Goal: Information Seeking & Learning: Compare options

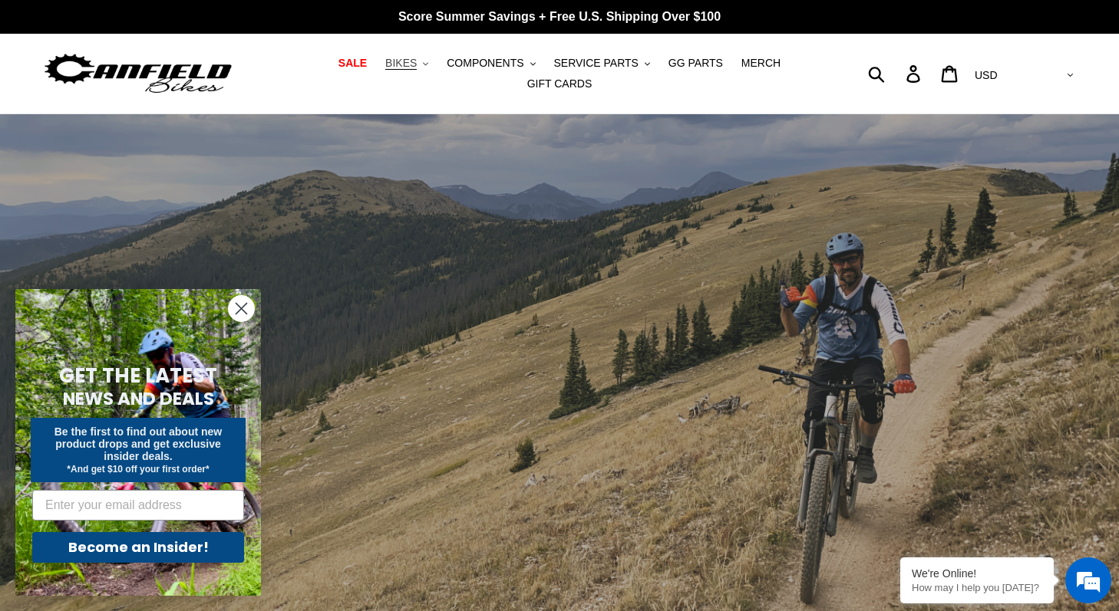
click at [417, 57] on span "BIKES" at bounding box center [400, 63] width 31 height 13
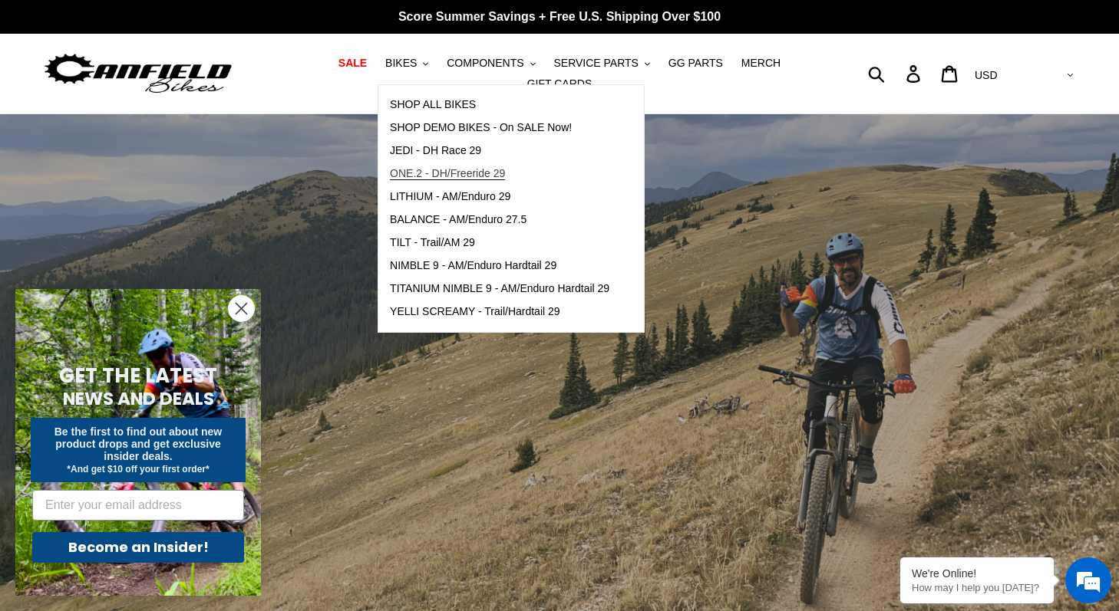
click at [444, 166] on link "ONE.2 - DH/Freeride 29" at bounding box center [499, 174] width 242 height 23
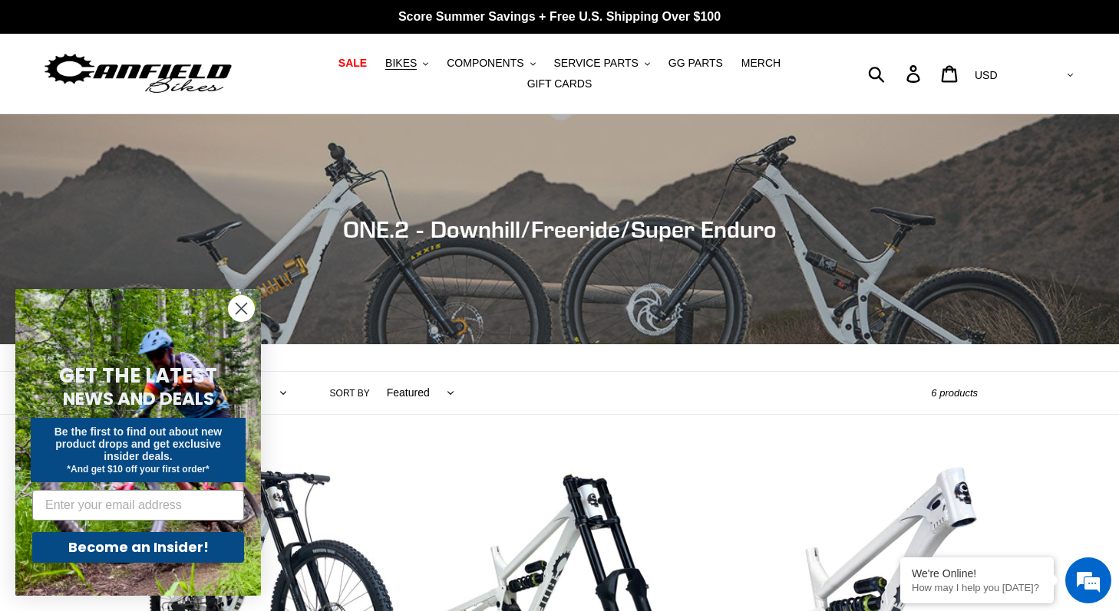
click at [242, 305] on circle "Close dialog" at bounding box center [241, 308] width 25 height 25
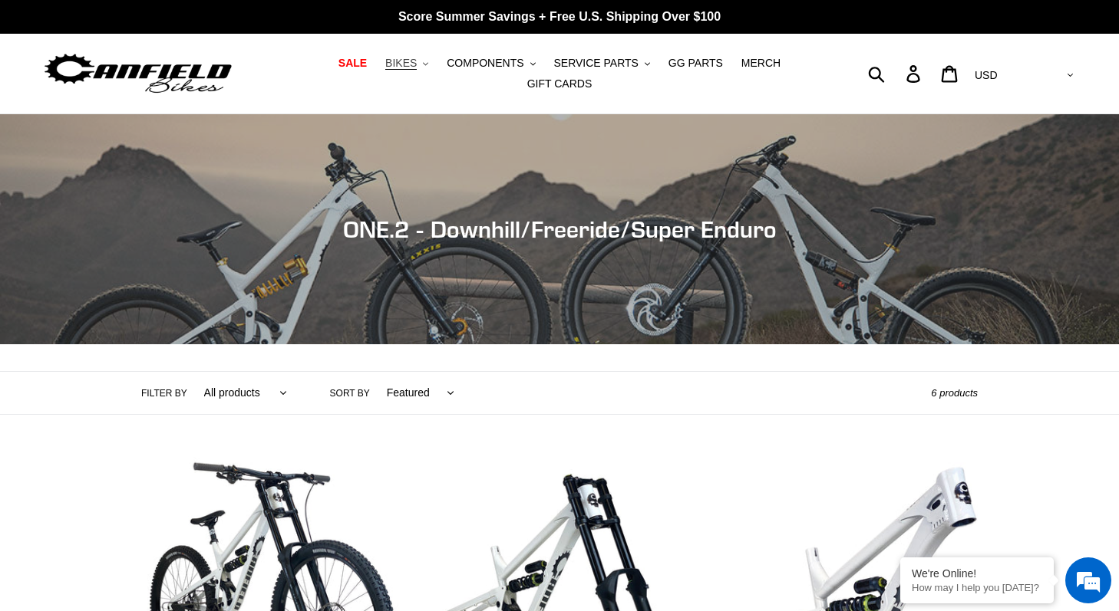
click at [416, 63] on span "BIKES" at bounding box center [400, 63] width 31 height 13
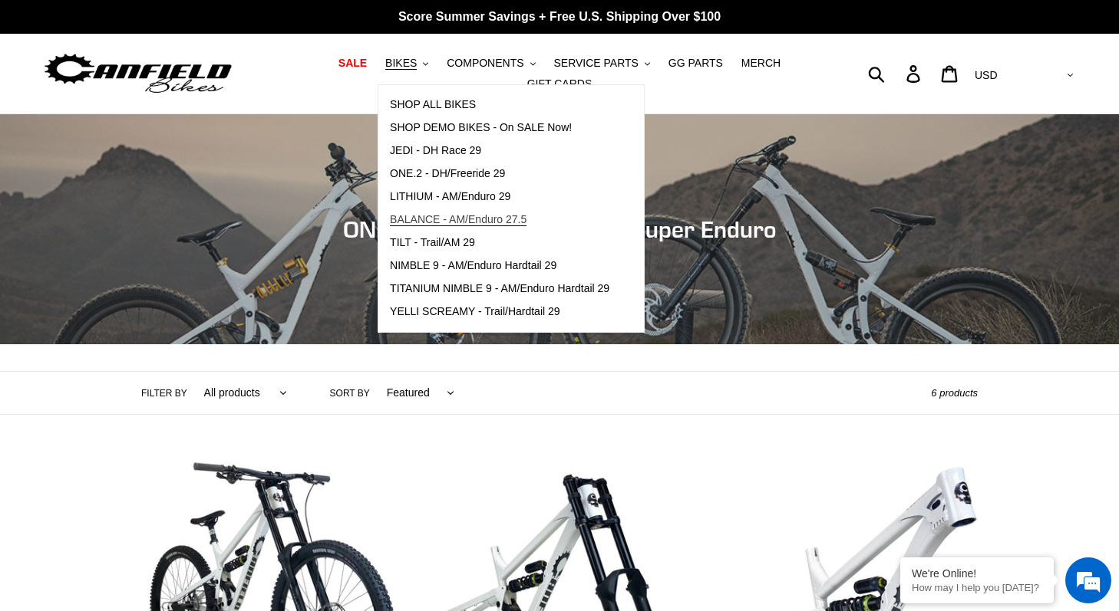
click at [457, 222] on span "BALANCE - AM/Enduro 27.5" at bounding box center [458, 219] width 137 height 13
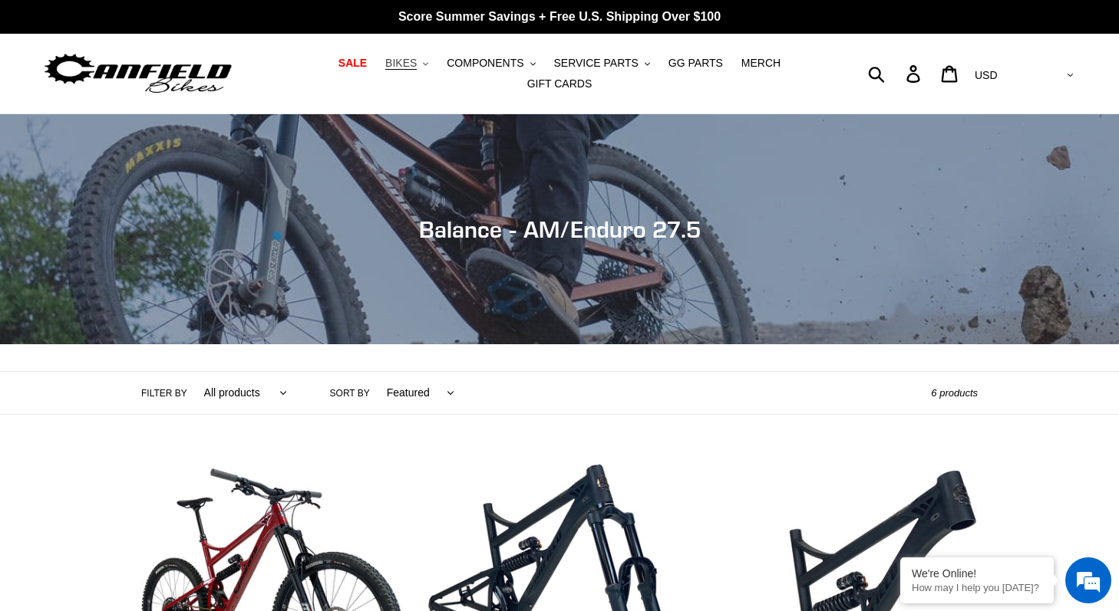
click at [416, 61] on span "BIKES" at bounding box center [400, 63] width 31 height 13
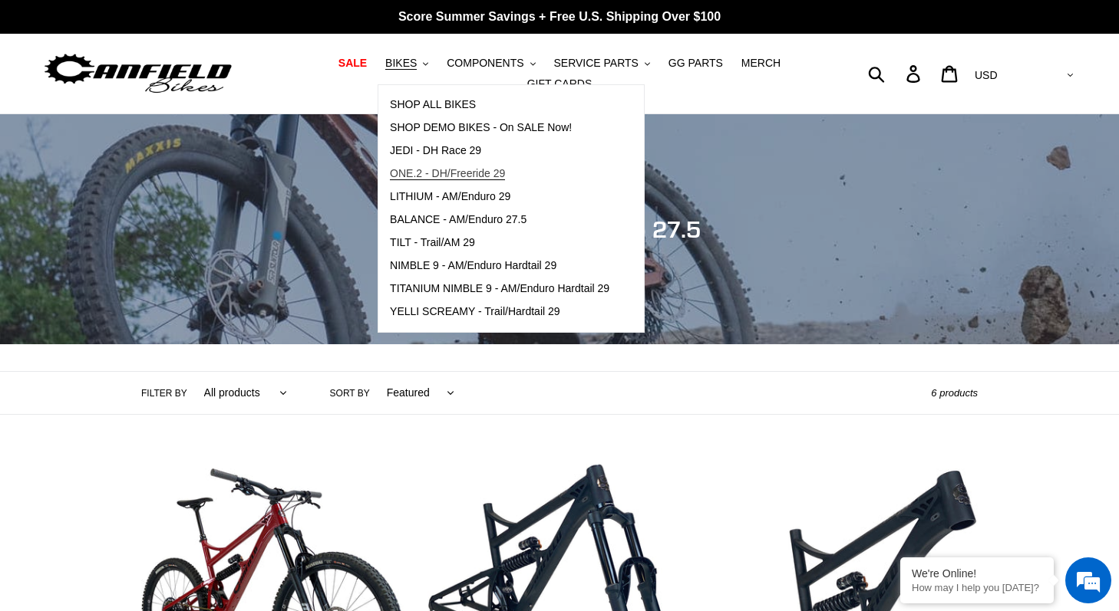
click at [426, 171] on span "ONE.2 - DH/Freeride 29" at bounding box center [447, 173] width 115 height 13
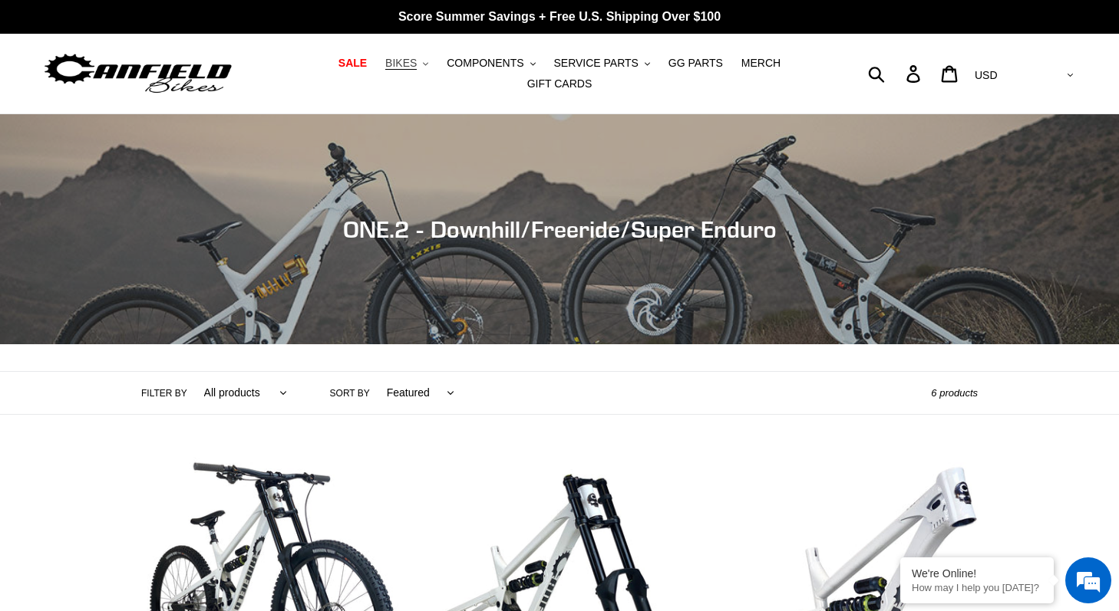
click at [421, 58] on button "BIKES .cls-1{fill:#231f20}" at bounding box center [406, 63] width 58 height 21
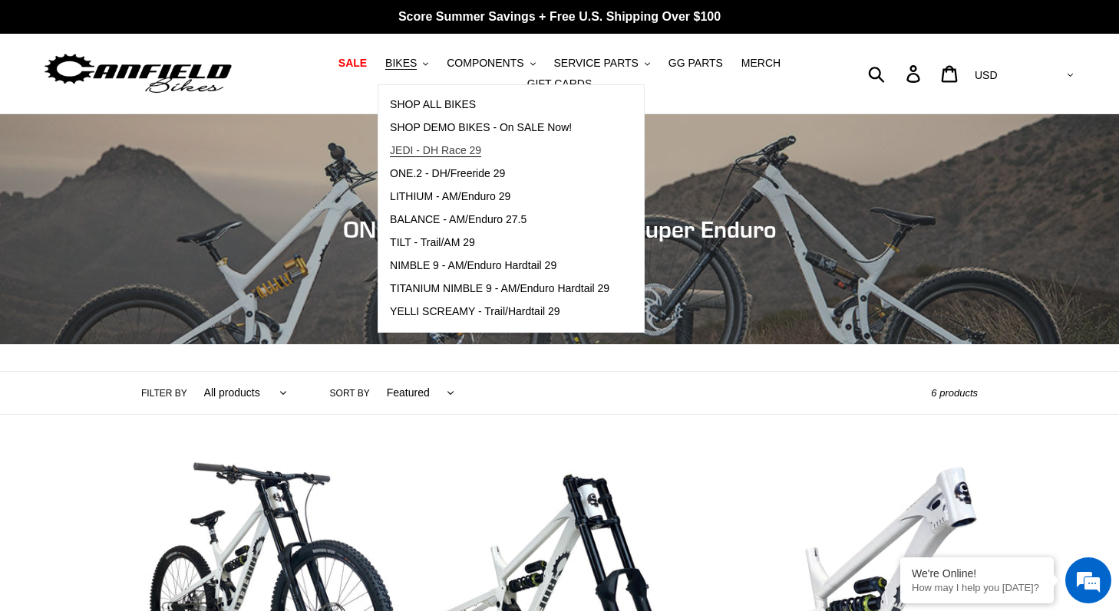
click at [440, 149] on span "JEDI - DH Race 29" at bounding box center [435, 150] width 91 height 13
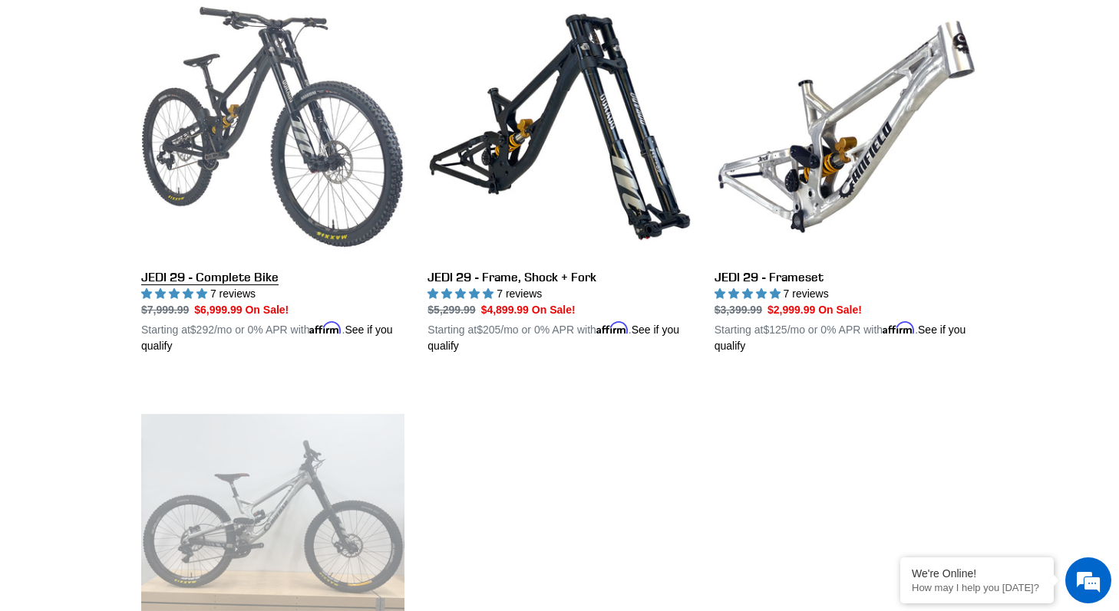
scroll to position [460, 0]
